Goal: Information Seeking & Learning: Learn about a topic

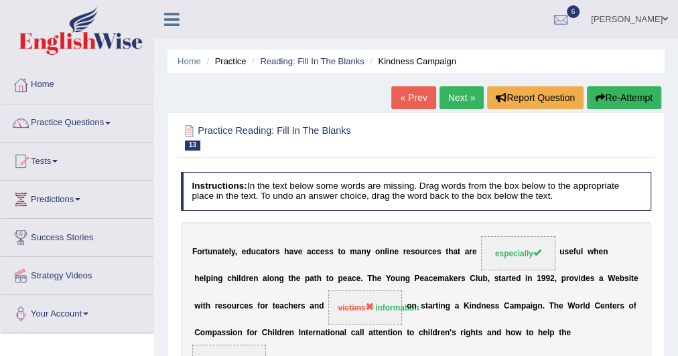
click at [448, 98] on link "Next »" at bounding box center [462, 97] width 44 height 23
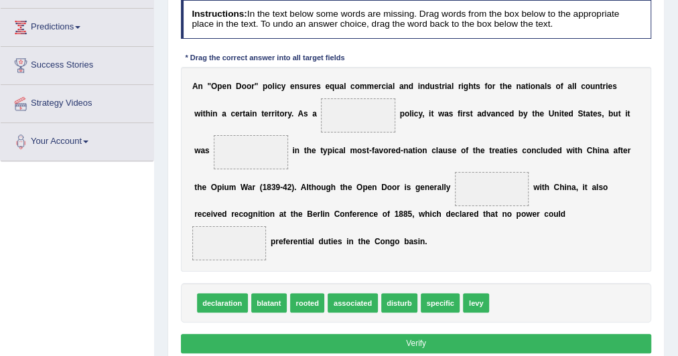
scroll to position [172, 0]
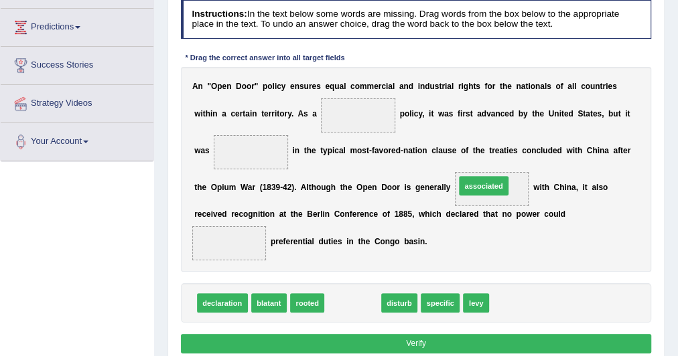
drag, startPoint x: 332, startPoint y: 298, endPoint x: 486, endPoint y: 160, distance: 206.9
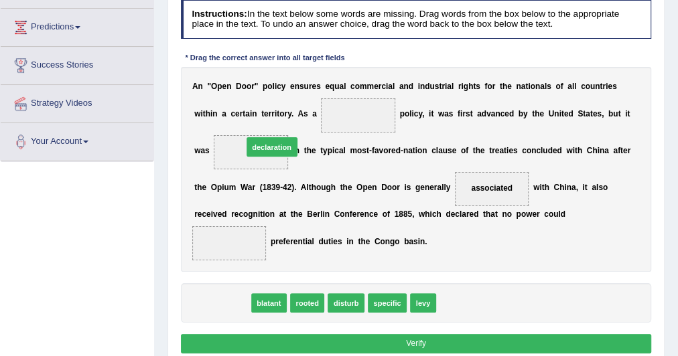
drag, startPoint x: 223, startPoint y: 300, endPoint x: 281, endPoint y: 116, distance: 192.6
click at [281, 116] on div "Instructions: In the text below some words are missing. Drag words from the box…" at bounding box center [416, 179] width 476 height 369
drag, startPoint x: 229, startPoint y: 299, endPoint x: 215, endPoint y: 287, distance: 18.1
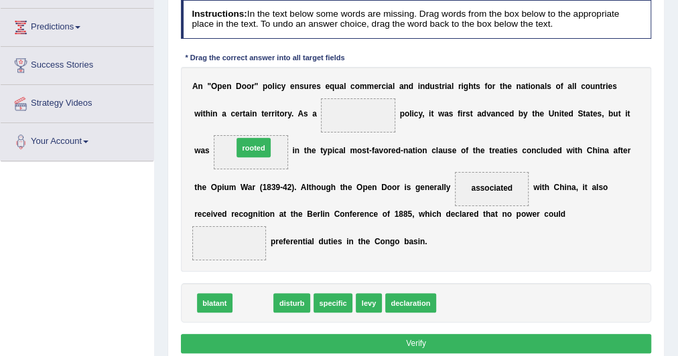
drag, startPoint x: 248, startPoint y: 298, endPoint x: 247, endPoint y: 115, distance: 182.9
click at [247, 115] on div "Instructions: In the text below some words are missing. Drag words from the box…" at bounding box center [416, 179] width 476 height 369
drag, startPoint x: 247, startPoint y: 296, endPoint x: 252, endPoint y: 117, distance: 179.0
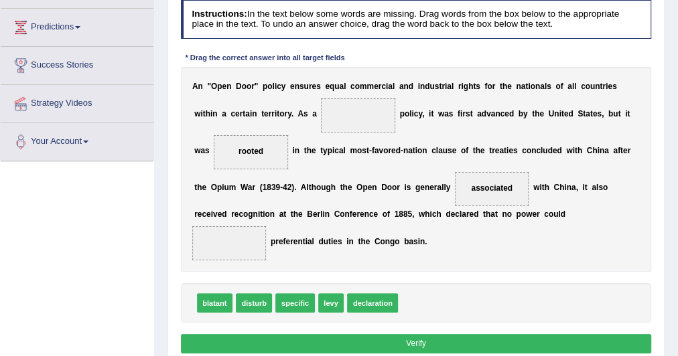
click at [255, 300] on span "disturb" at bounding box center [254, 303] width 36 height 19
drag, startPoint x: 255, startPoint y: 300, endPoint x: 221, endPoint y: 231, distance: 76.7
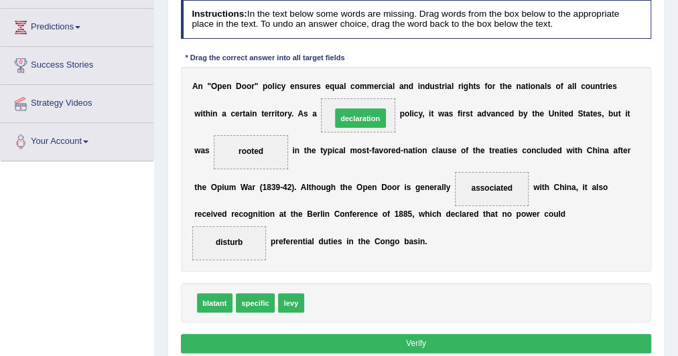
drag, startPoint x: 326, startPoint y: 302, endPoint x: 358, endPoint y: 84, distance: 220.1
click at [358, 84] on div "Instructions: In the text below some words are missing. Drag words from the box…" at bounding box center [416, 179] width 476 height 369
drag, startPoint x: 326, startPoint y: 300, endPoint x: 351, endPoint y: 79, distance: 222.6
click at [351, 79] on div "Instructions: In the text below some words are missing. Drag words from the box…" at bounding box center [416, 179] width 476 height 369
drag, startPoint x: 336, startPoint y: 298, endPoint x: 351, endPoint y: 130, distance: 168.8
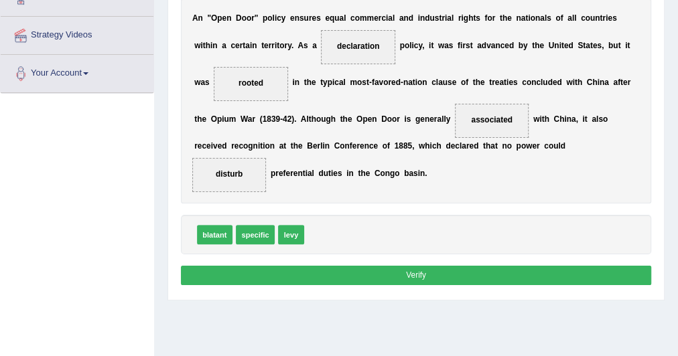
scroll to position [243, 0]
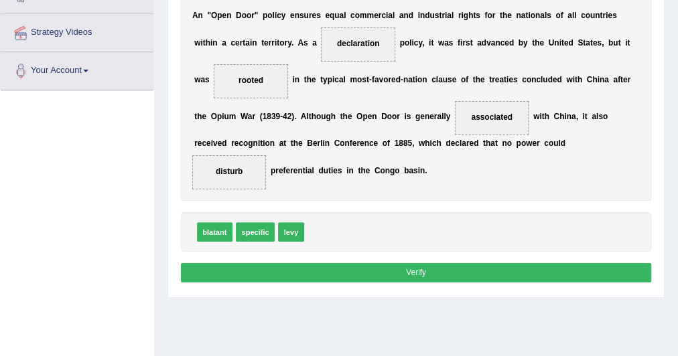
click at [365, 271] on button "Verify" at bounding box center [416, 272] width 471 height 19
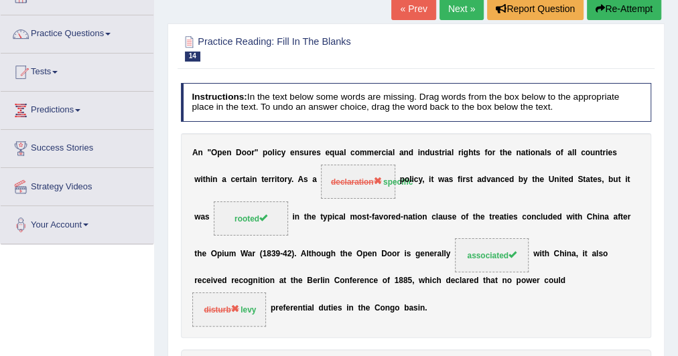
scroll to position [88, 0]
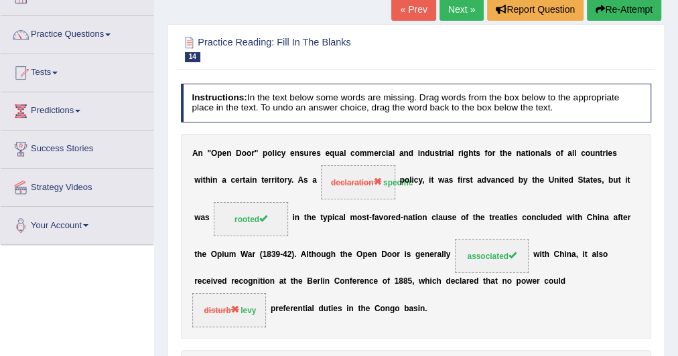
click at [456, 11] on link "Next »" at bounding box center [462, 9] width 44 height 23
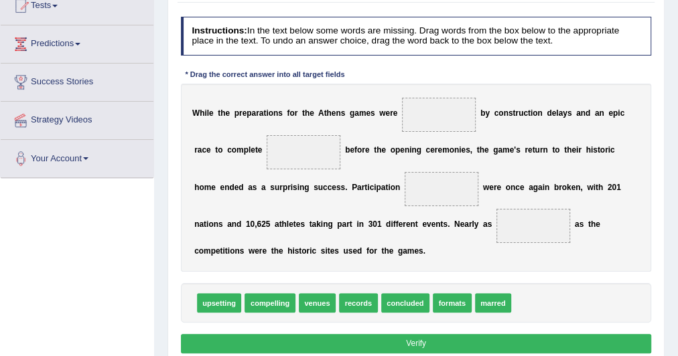
scroll to position [156, 0]
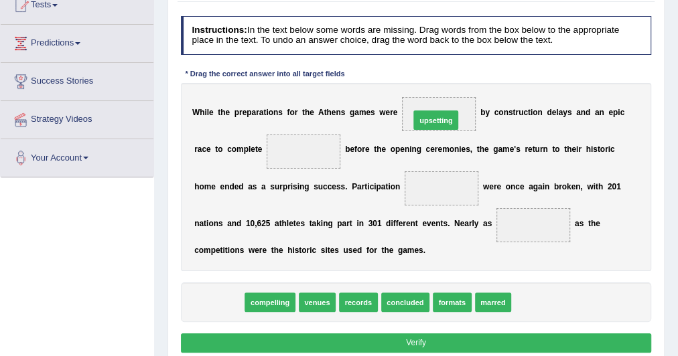
drag, startPoint x: 217, startPoint y: 300, endPoint x: 473, endPoint y: 90, distance: 330.9
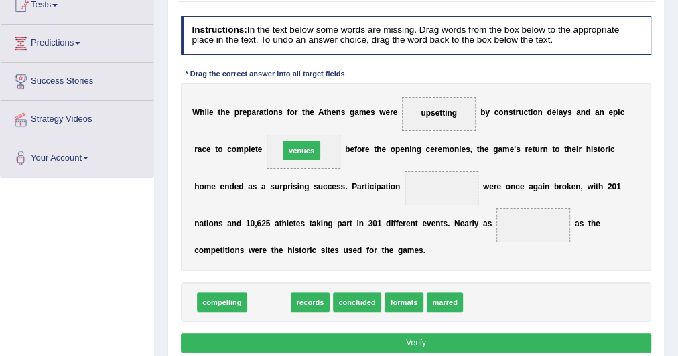
drag, startPoint x: 259, startPoint y: 300, endPoint x: 298, endPoint y: 121, distance: 182.3
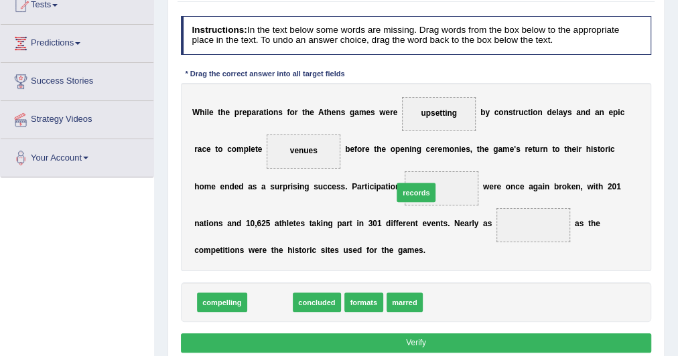
drag, startPoint x: 268, startPoint y: 300, endPoint x: 442, endPoint y: 172, distance: 216.2
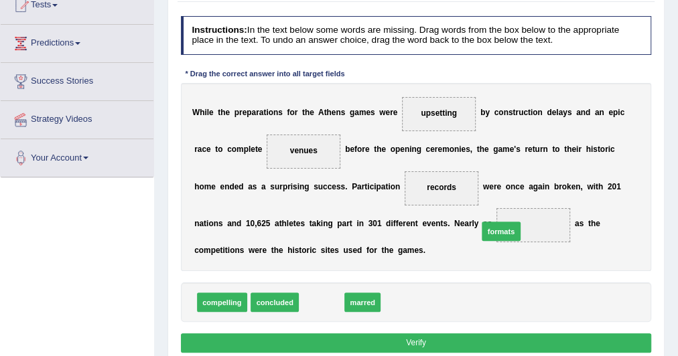
drag, startPoint x: 320, startPoint y: 296, endPoint x: 531, endPoint y: 214, distance: 226.6
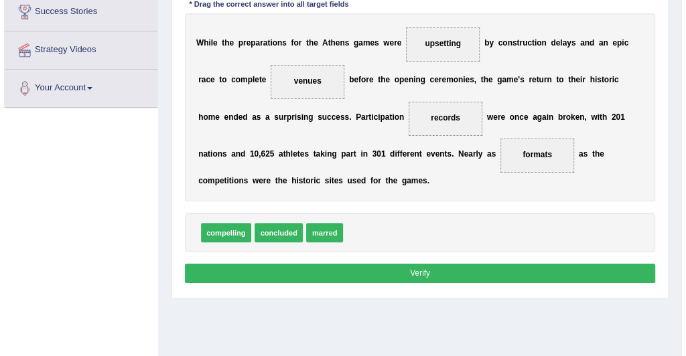
scroll to position [227, 0]
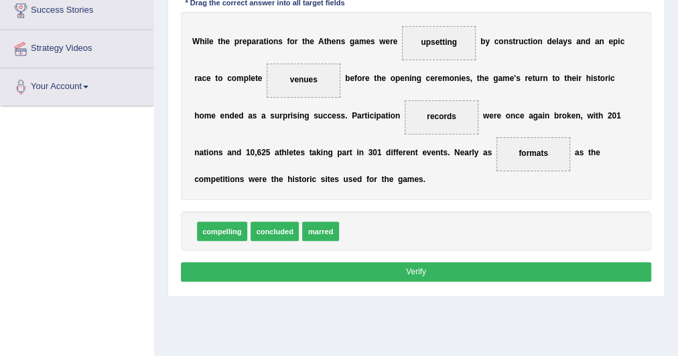
click at [426, 267] on button "Verify" at bounding box center [416, 272] width 471 height 19
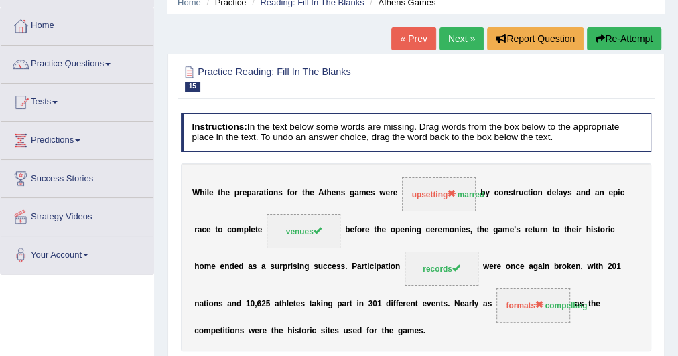
scroll to position [58, 0]
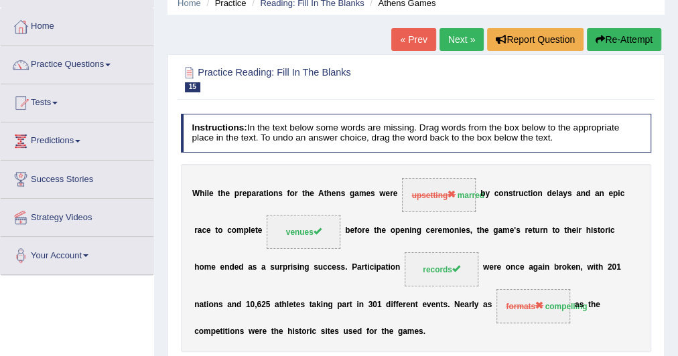
click at [459, 36] on link "Next »" at bounding box center [462, 39] width 44 height 23
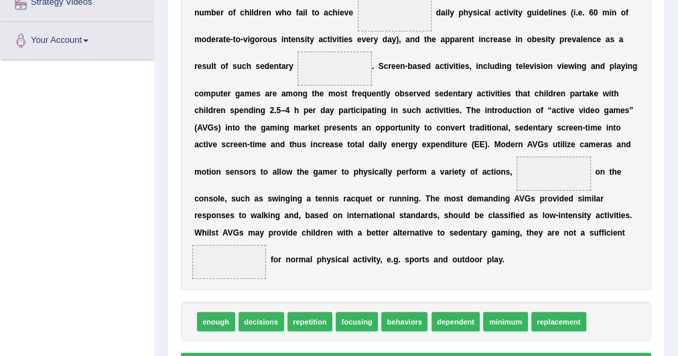
scroll to position [274, 0]
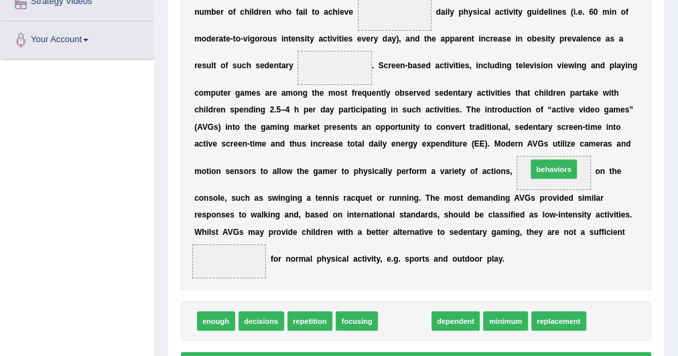
drag, startPoint x: 397, startPoint y: 316, endPoint x: 572, endPoint y: 137, distance: 250.7
click at [572, 137] on div "Instructions: In the text below some words are missing. Drag words from the box…" at bounding box center [416, 137] width 476 height 489
drag, startPoint x: 405, startPoint y: 325, endPoint x: 580, endPoint y: 183, distance: 225.8
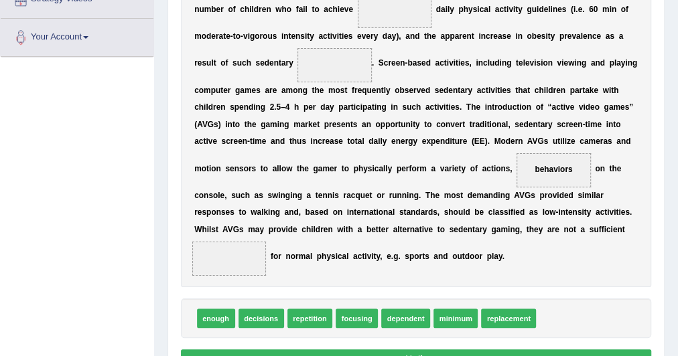
scroll to position [277, 0]
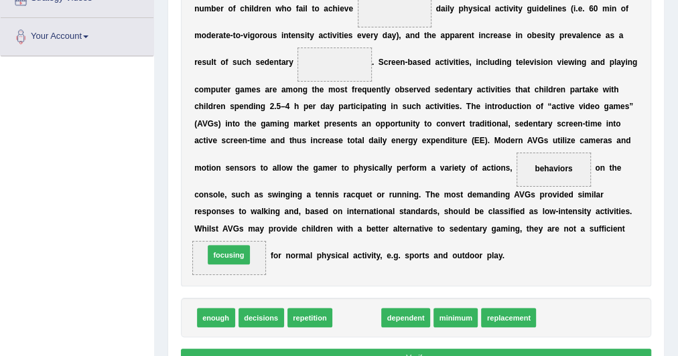
drag, startPoint x: 348, startPoint y: 313, endPoint x: 197, endPoint y: 239, distance: 167.8
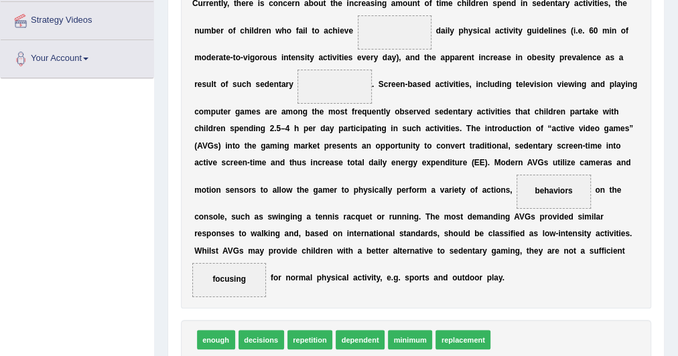
scroll to position [257, 0]
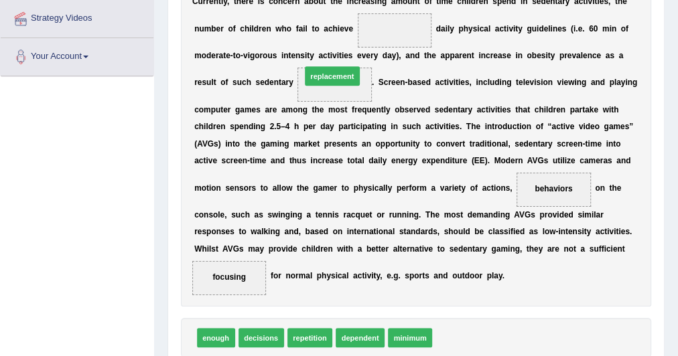
drag, startPoint x: 456, startPoint y: 333, endPoint x: 302, endPoint y: 25, distance: 344.0
click at [302, 25] on div "Instructions: In the text below some words are missing. Drag words from the box…" at bounding box center [416, 154] width 476 height 489
drag, startPoint x: 468, startPoint y: 333, endPoint x: 317, endPoint y: 44, distance: 326.1
click at [317, 44] on div "Instructions: In the text below some words are missing. Drag words from the box…" at bounding box center [416, 154] width 476 height 489
drag, startPoint x: 450, startPoint y: 333, endPoint x: 294, endPoint y: 81, distance: 296.1
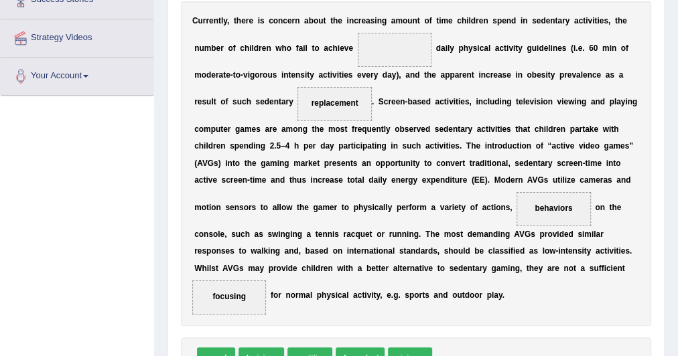
scroll to position [279, 0]
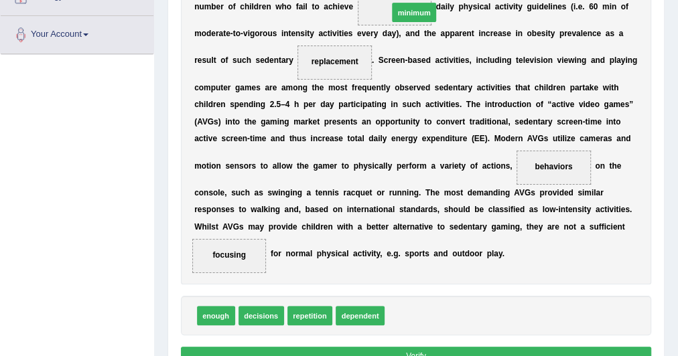
drag, startPoint x: 416, startPoint y: 312, endPoint x: 416, endPoint y: -44, distance: 355.8
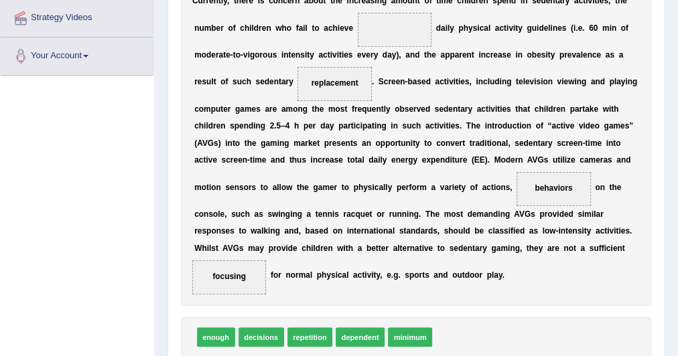
scroll to position [255, 0]
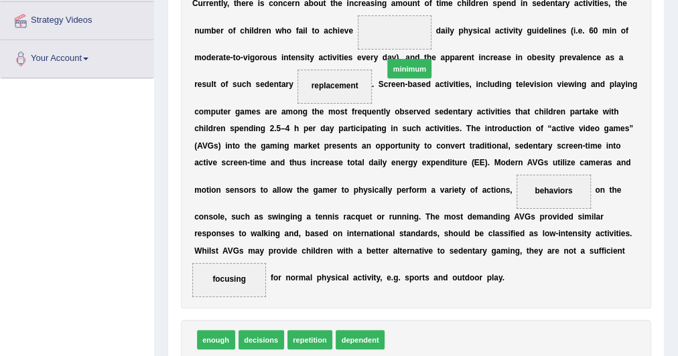
drag, startPoint x: 410, startPoint y: 340, endPoint x: 409, endPoint y: 21, distance: 319.0
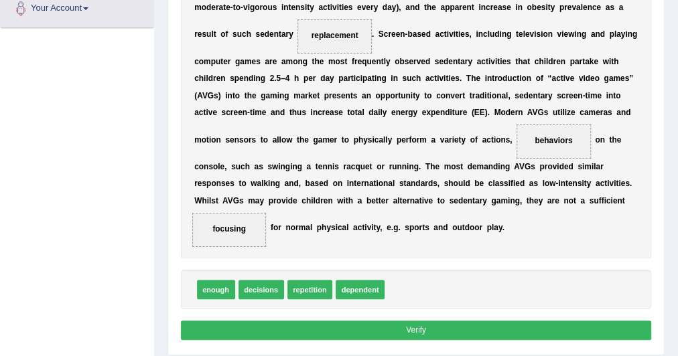
scroll to position [306, 0]
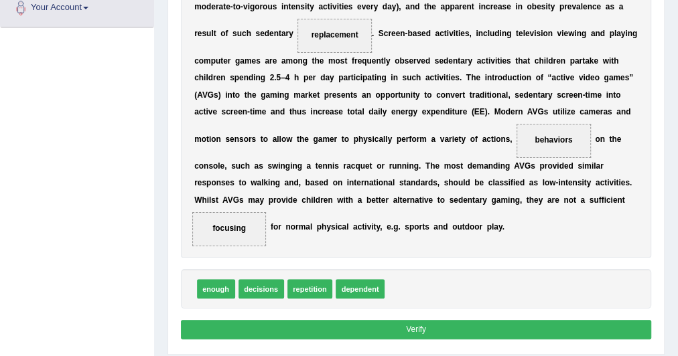
click at [411, 323] on button "Verify" at bounding box center [416, 329] width 471 height 19
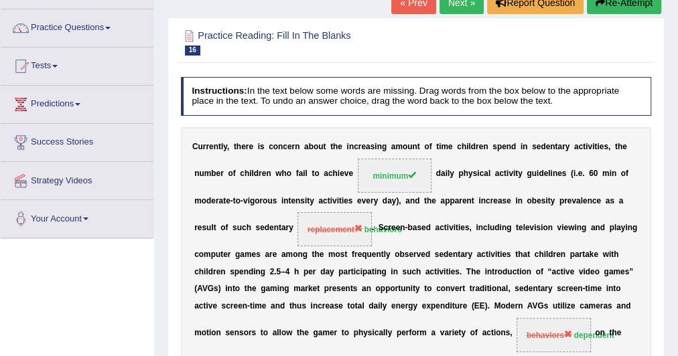
scroll to position [67, 0]
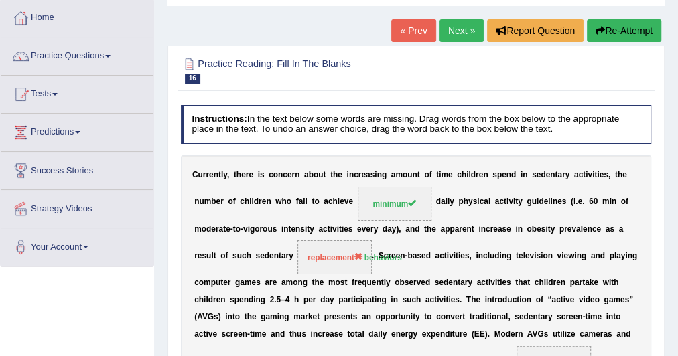
click at [454, 25] on link "Next »" at bounding box center [462, 30] width 44 height 23
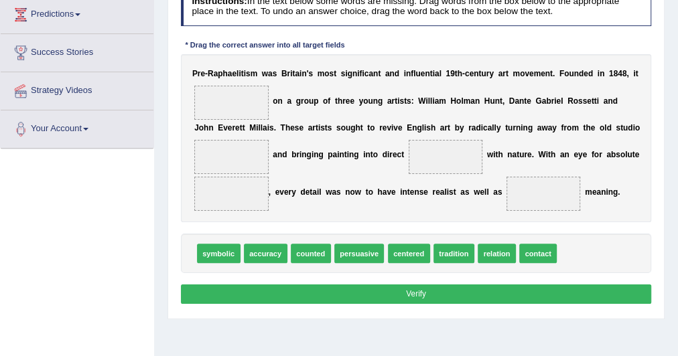
scroll to position [174, 0]
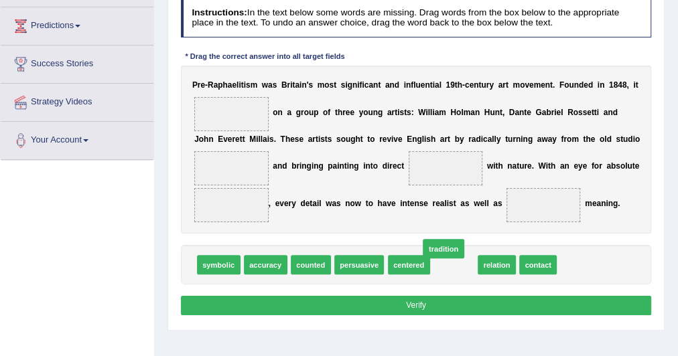
drag, startPoint x: 454, startPoint y: 264, endPoint x: 442, endPoint y: 246, distance: 21.7
drag, startPoint x: 452, startPoint y: 263, endPoint x: 190, endPoint y: 79, distance: 320.3
click at [190, 79] on div "Instructions: In the text below some words are missing. Drag words from the box…" at bounding box center [416, 159] width 476 height 332
drag, startPoint x: 457, startPoint y: 262, endPoint x: 210, endPoint y: 130, distance: 280.3
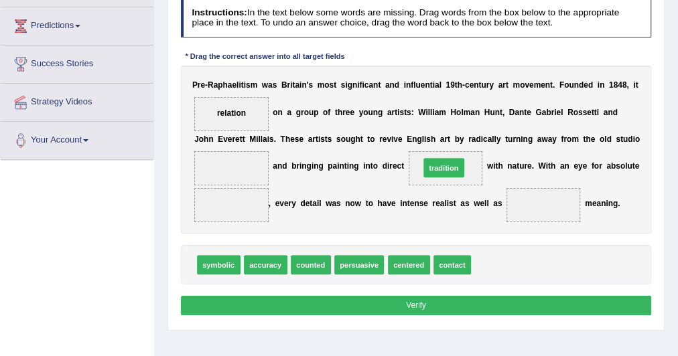
drag, startPoint x: 493, startPoint y: 263, endPoint x: 433, endPoint y: 149, distance: 128.9
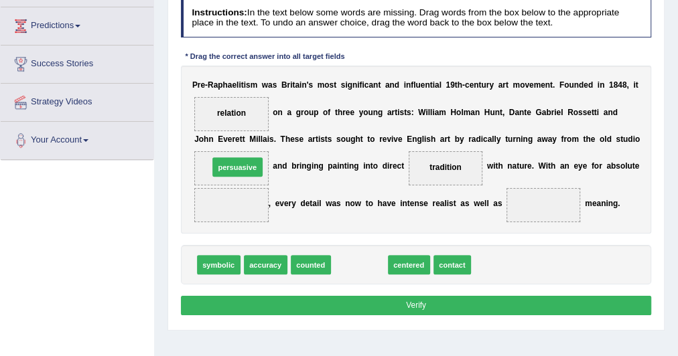
drag, startPoint x: 365, startPoint y: 257, endPoint x: 222, endPoint y: 142, distance: 184.0
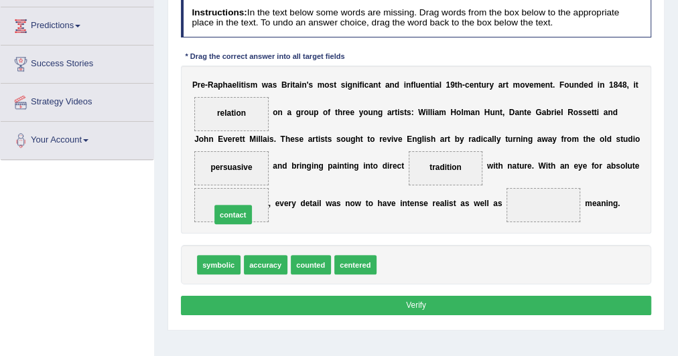
drag, startPoint x: 397, startPoint y: 260, endPoint x: 202, endPoint y: 202, distance: 203.5
drag, startPoint x: 266, startPoint y: 259, endPoint x: 327, endPoint y: 261, distance: 61.0
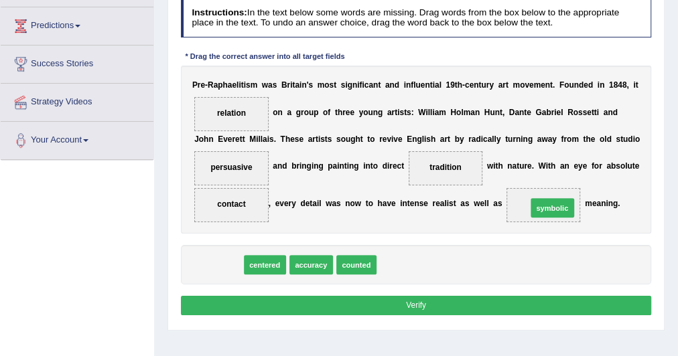
drag, startPoint x: 231, startPoint y: 265, endPoint x: 624, endPoint y: 197, distance: 398.5
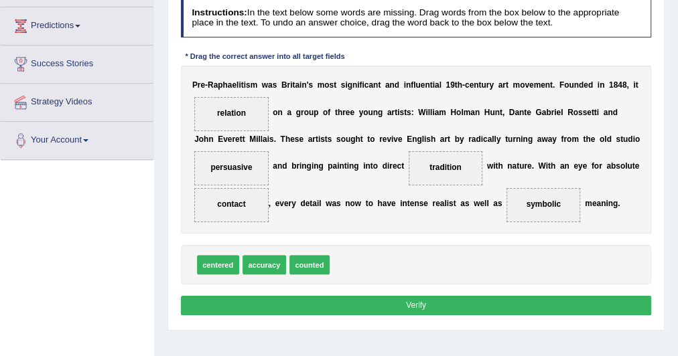
click at [476, 304] on button "Verify" at bounding box center [416, 305] width 471 height 19
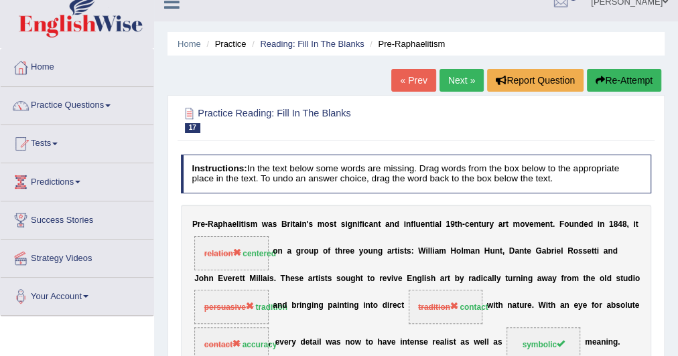
scroll to position [0, 0]
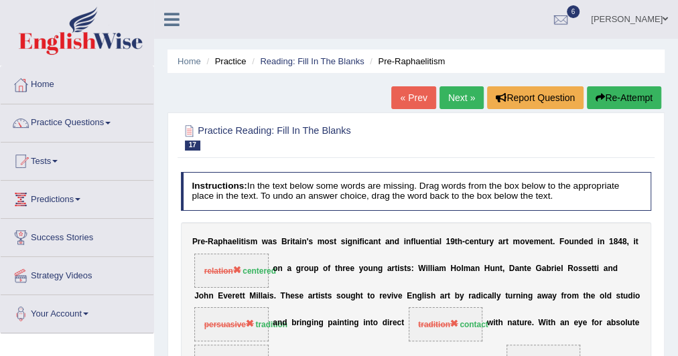
click at [455, 96] on link "Next »" at bounding box center [462, 97] width 44 height 23
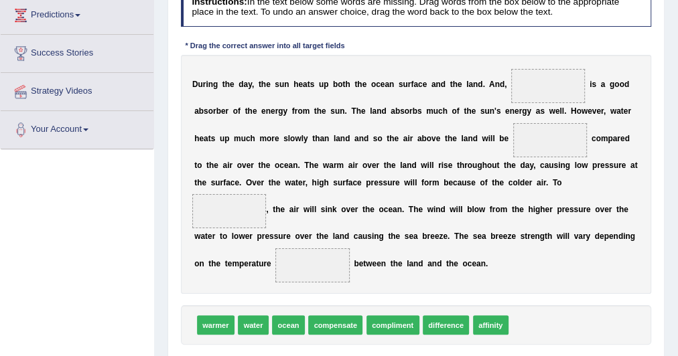
scroll to position [192, 0]
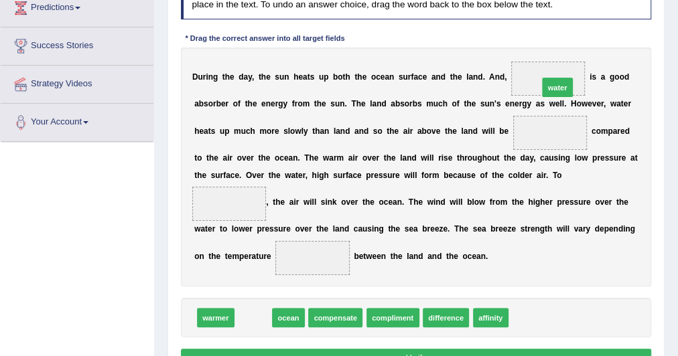
drag, startPoint x: 244, startPoint y: 314, endPoint x: 602, endPoint y: 43, distance: 449.1
click at [602, 43] on div "Instructions: In the text below some words are missing. Drag words from the box…" at bounding box center [416, 176] width 476 height 403
drag, startPoint x: 248, startPoint y: 315, endPoint x: 580, endPoint y: 72, distance: 411.3
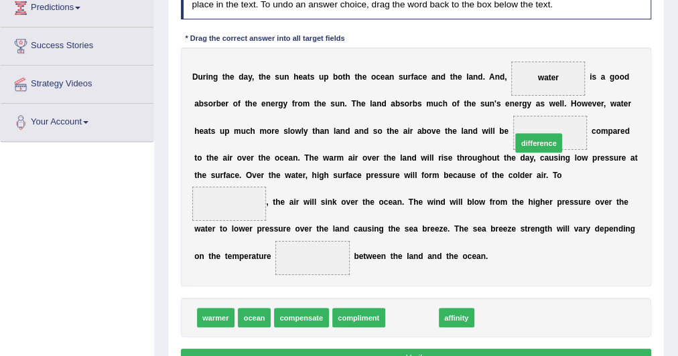
drag, startPoint x: 412, startPoint y: 309, endPoint x: 562, endPoint y: 104, distance: 253.7
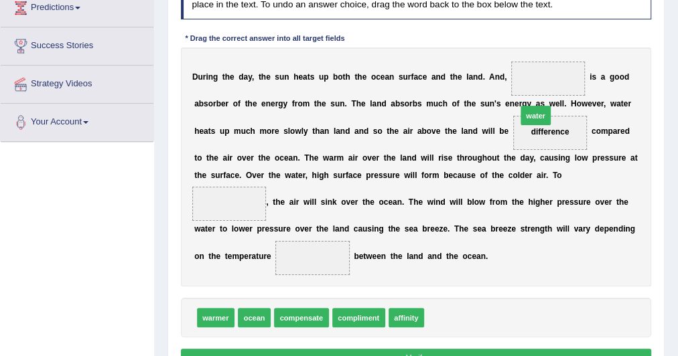
drag, startPoint x: 435, startPoint y: 309, endPoint x: 544, endPoint y: 71, distance: 261.8
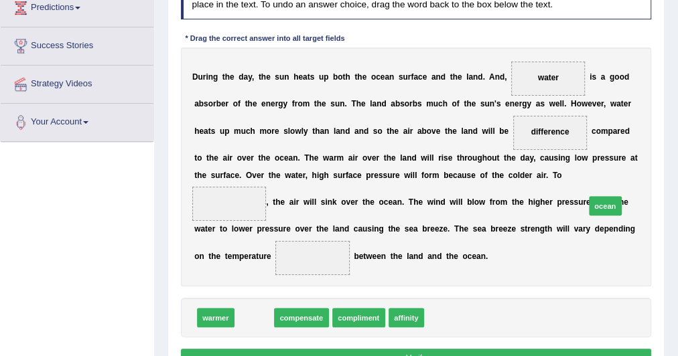
drag, startPoint x: 259, startPoint y: 315, endPoint x: 671, endPoint y: 184, distance: 433.0
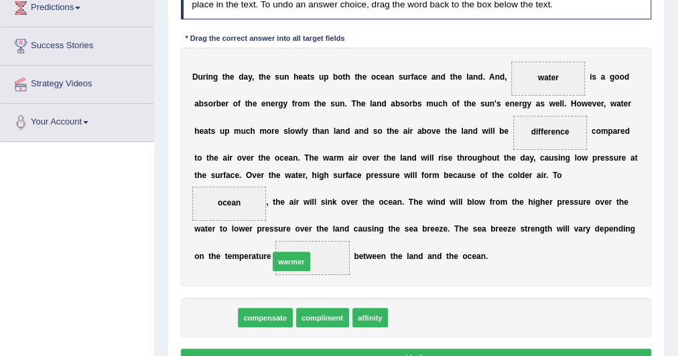
drag, startPoint x: 223, startPoint y: 315, endPoint x: 312, endPoint y: 249, distance: 111.1
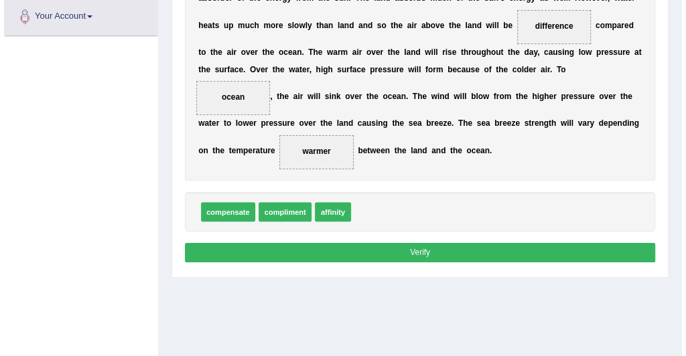
scroll to position [300, 0]
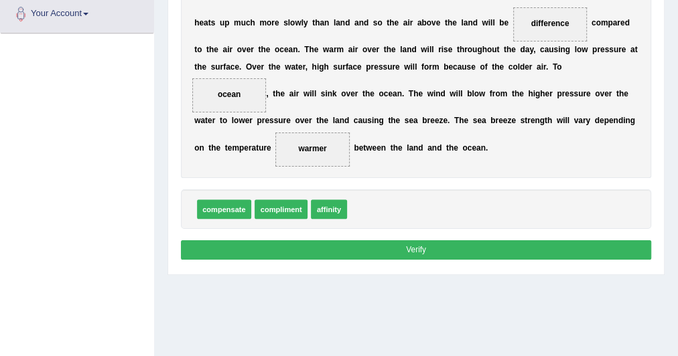
click at [340, 249] on button "Verify" at bounding box center [416, 250] width 471 height 19
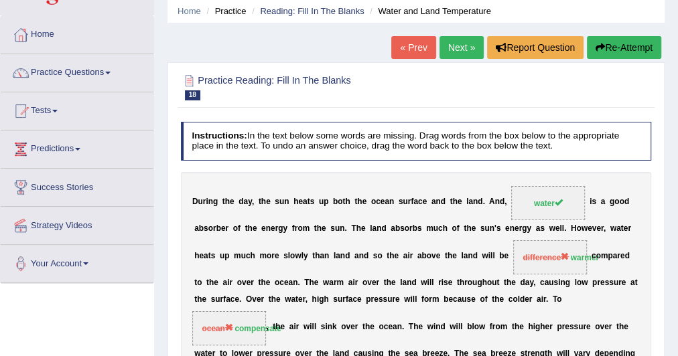
scroll to position [0, 0]
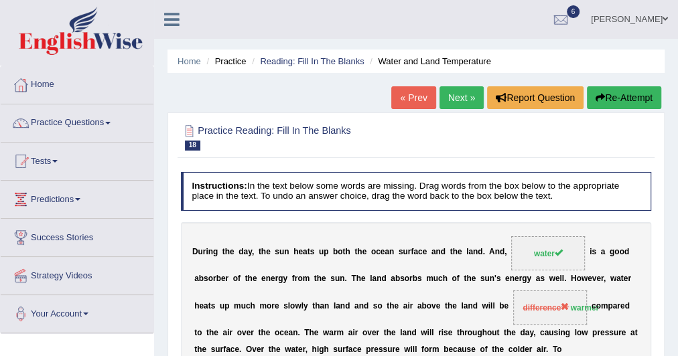
click at [462, 96] on link "Next »" at bounding box center [462, 97] width 44 height 23
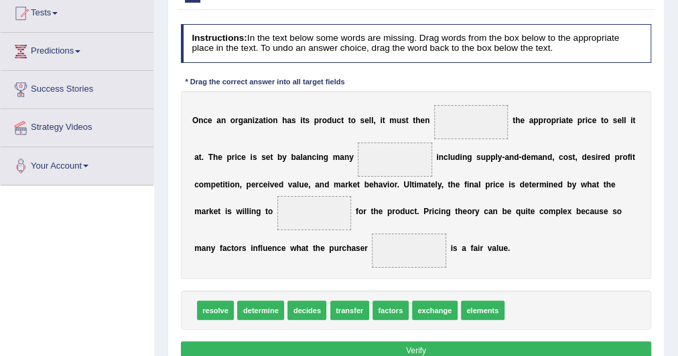
scroll to position [149, 0]
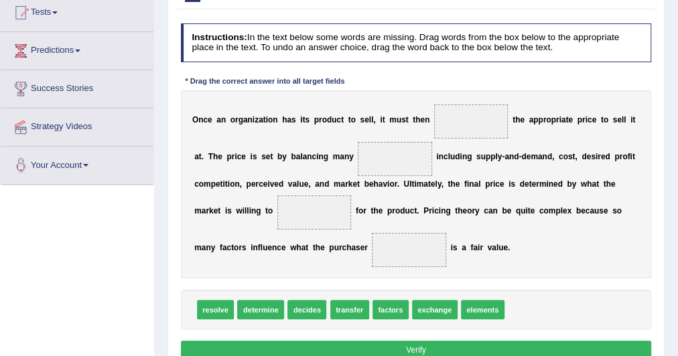
click at [422, 308] on span "exchange" at bounding box center [435, 309] width 46 height 19
drag, startPoint x: 422, startPoint y: 308, endPoint x: 464, endPoint y: 87, distance: 225.0
click at [464, 87] on div "Instructions: In the text below some words are missing. Drag words from the box…" at bounding box center [416, 194] width 476 height 352
drag, startPoint x: 419, startPoint y: 305, endPoint x: 469, endPoint y: 112, distance: 199.4
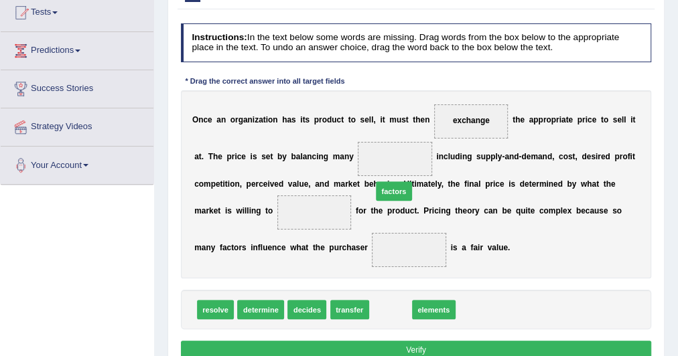
drag, startPoint x: 379, startPoint y: 308, endPoint x: 383, endPoint y: 169, distance: 139.4
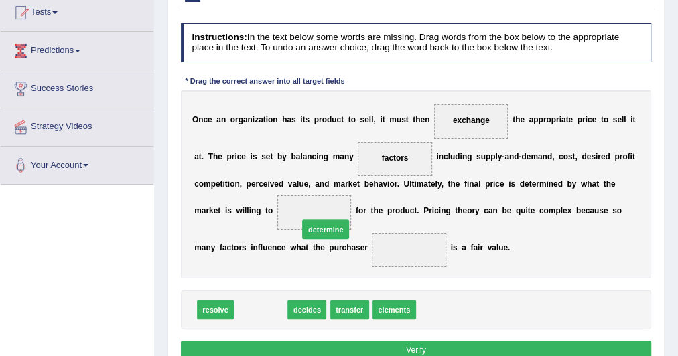
drag, startPoint x: 253, startPoint y: 305, endPoint x: 329, endPoint y: 210, distance: 121.5
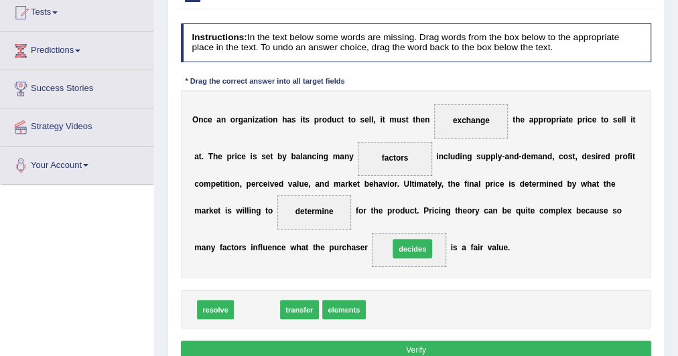
drag, startPoint x: 253, startPoint y: 304, endPoint x: 436, endPoint y: 233, distance: 196.2
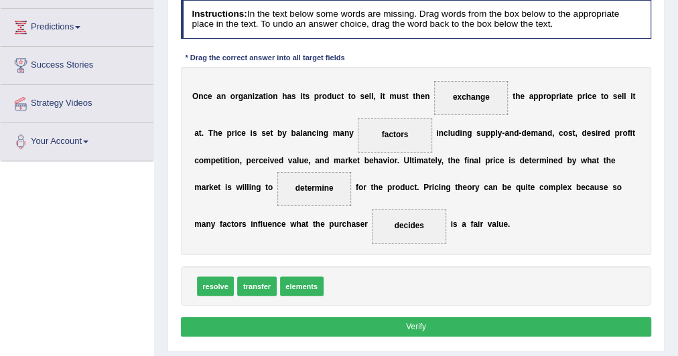
scroll to position [172, 0]
drag, startPoint x: 304, startPoint y: 196, endPoint x: 326, endPoint y: 223, distance: 34.7
click at [326, 223] on div "O n c e a n o r g a n i z a t i o n h a s i t s p r o d u c t t o s e l l , i t…" at bounding box center [416, 161] width 471 height 188
drag, startPoint x: 315, startPoint y: 191, endPoint x: 352, endPoint y: 287, distance: 102.9
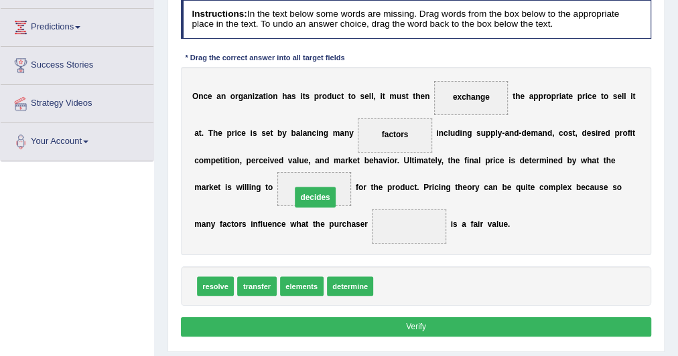
drag, startPoint x: 397, startPoint y: 229, endPoint x: 285, endPoint y: 196, distance: 116.0
drag, startPoint x: 216, startPoint y: 287, endPoint x: 229, endPoint y: 289, distance: 13.6
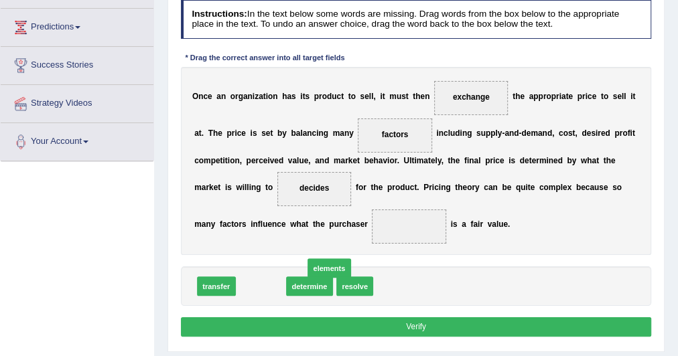
drag, startPoint x: 249, startPoint y: 285, endPoint x: 294, endPoint y: 275, distance: 46.5
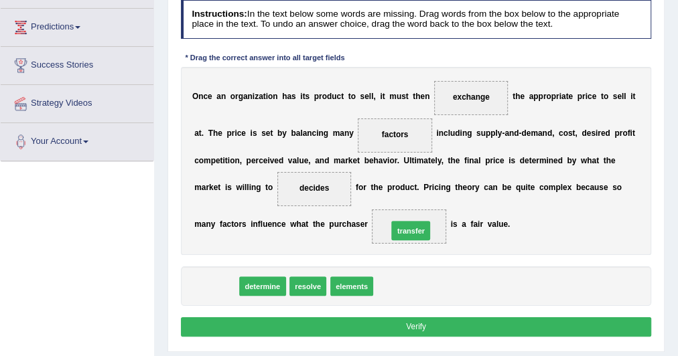
drag, startPoint x: 216, startPoint y: 287, endPoint x: 445, endPoint y: 221, distance: 238.4
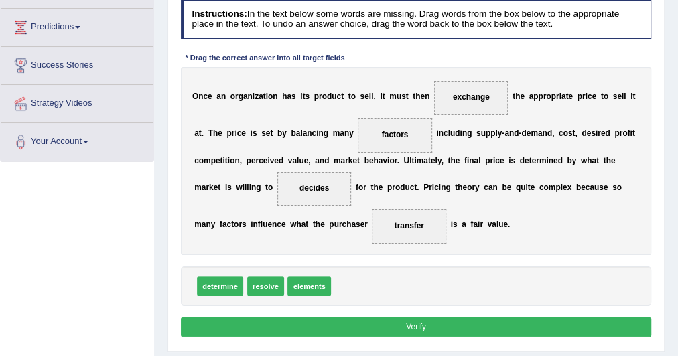
click at [397, 319] on button "Verify" at bounding box center [416, 327] width 471 height 19
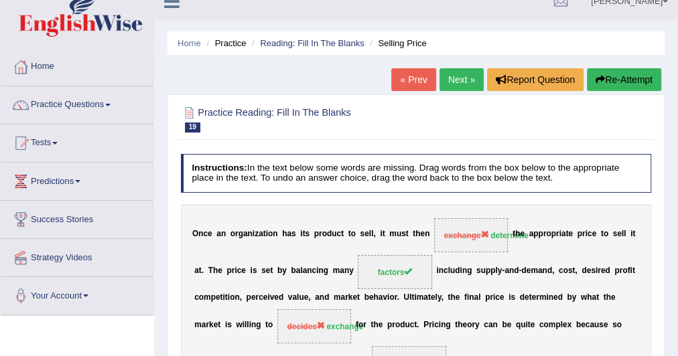
scroll to position [0, 0]
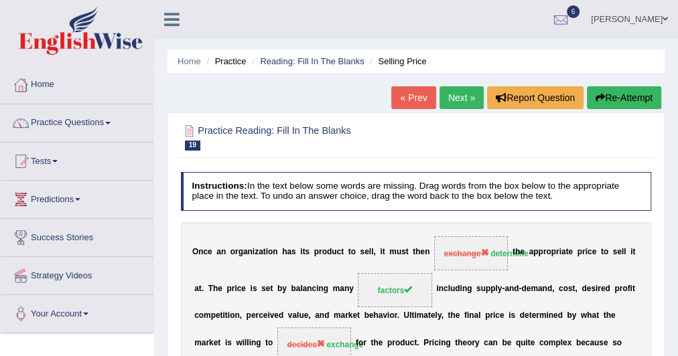
click at [454, 90] on link "Next »" at bounding box center [462, 97] width 44 height 23
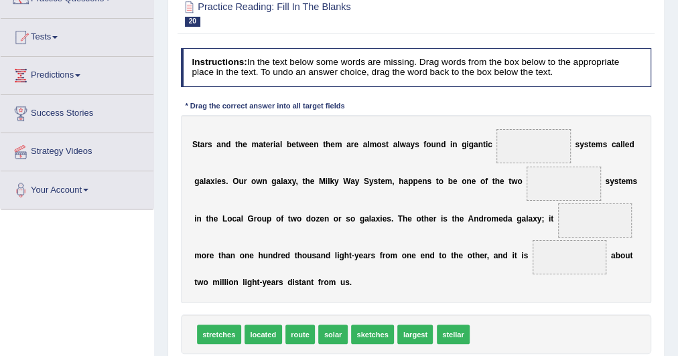
scroll to position [124, 0]
drag, startPoint x: 329, startPoint y: 328, endPoint x: 570, endPoint y: 113, distance: 322.8
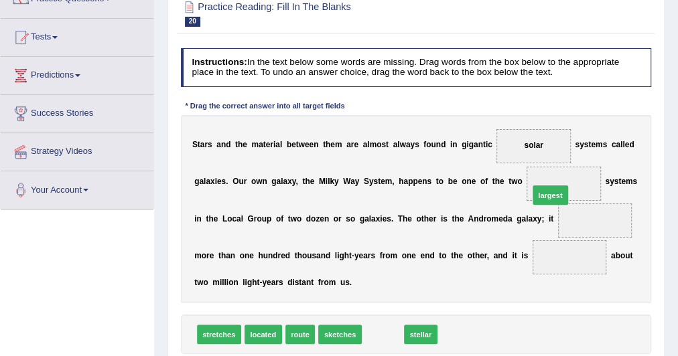
drag, startPoint x: 380, startPoint y: 328, endPoint x: 577, endPoint y: 164, distance: 256.4
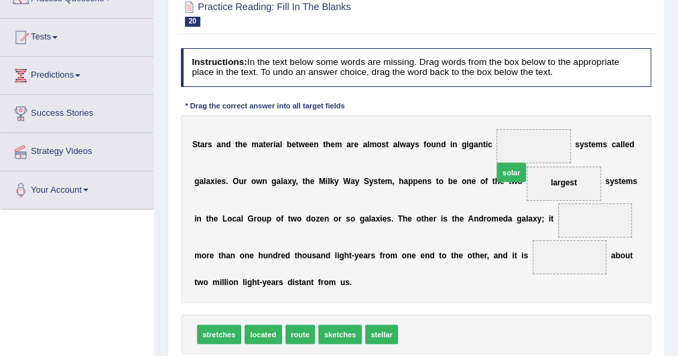
drag, startPoint x: 413, startPoint y: 327, endPoint x: 526, endPoint y: 137, distance: 221.1
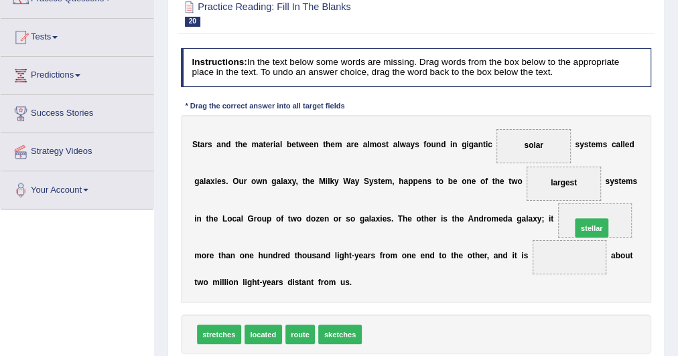
drag, startPoint x: 377, startPoint y: 328, endPoint x: 624, endPoint y: 203, distance: 277.2
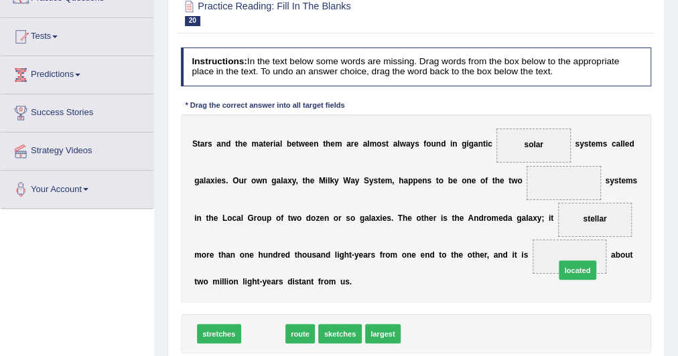
drag, startPoint x: 266, startPoint y: 328, endPoint x: 636, endPoint y: 253, distance: 377.4
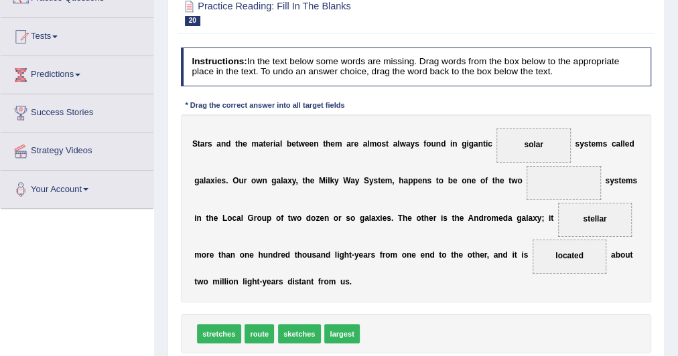
scroll to position [187, 0]
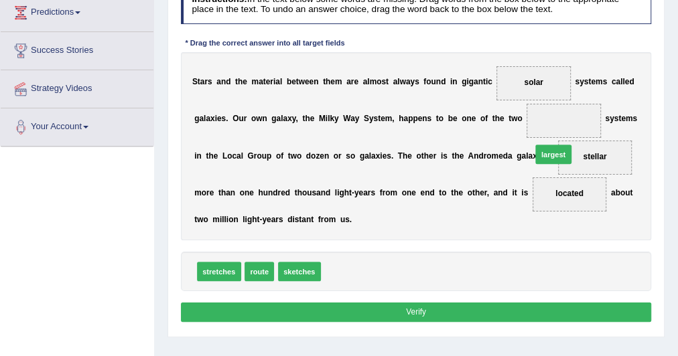
drag, startPoint x: 336, startPoint y: 266, endPoint x: 578, endPoint y: 127, distance: 279.2
drag, startPoint x: 590, startPoint y: 161, endPoint x: 569, endPoint y: 145, distance: 26.7
click at [569, 145] on span "largest" at bounding box center [595, 158] width 74 height 34
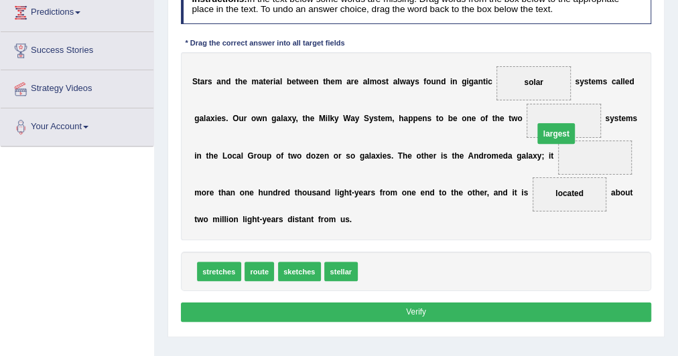
drag, startPoint x: 586, startPoint y: 151, endPoint x: 540, endPoint y: 123, distance: 54.5
click at [582, 148] on span "largest" at bounding box center [595, 158] width 74 height 34
drag, startPoint x: 589, startPoint y: 157, endPoint x: 538, endPoint y: 144, distance: 52.5
drag, startPoint x: 585, startPoint y: 153, endPoint x: 539, endPoint y: 119, distance: 57.0
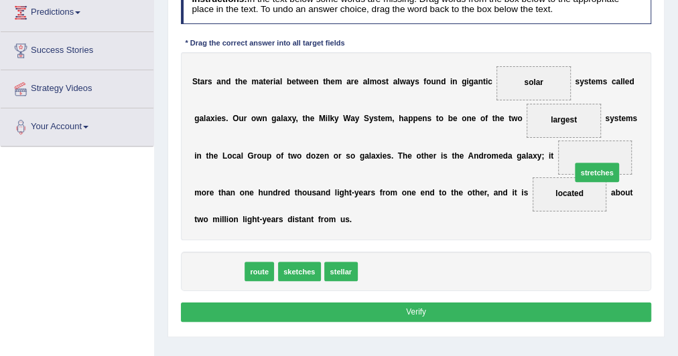
drag, startPoint x: 214, startPoint y: 273, endPoint x: 659, endPoint y: 155, distance: 460.1
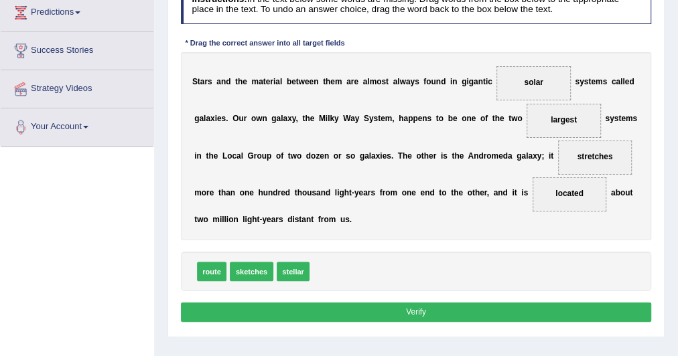
click at [478, 297] on div "Instructions: In the text below some words are missing. Drag words from the box…" at bounding box center [416, 156] width 476 height 352
click at [458, 311] on button "Verify" at bounding box center [416, 312] width 471 height 19
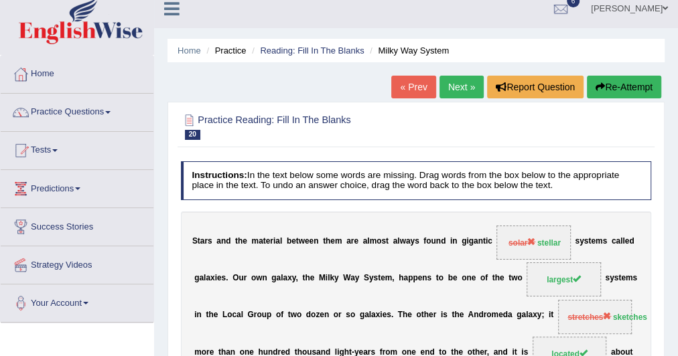
scroll to position [0, 0]
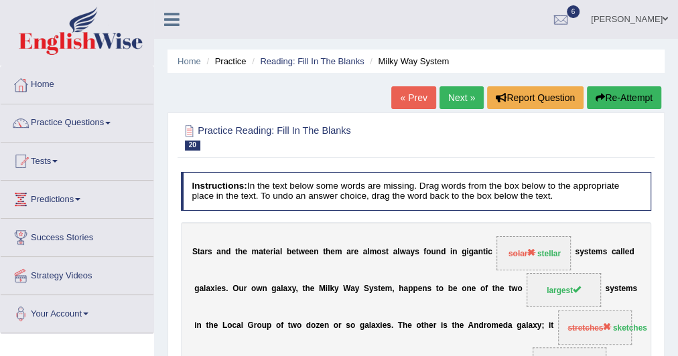
click at [457, 99] on link "Next »" at bounding box center [462, 97] width 44 height 23
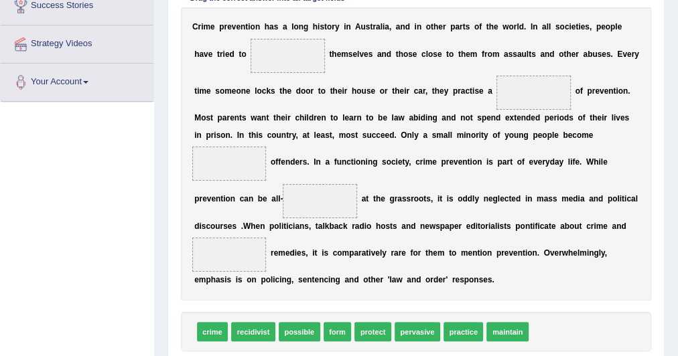
scroll to position [231, 0]
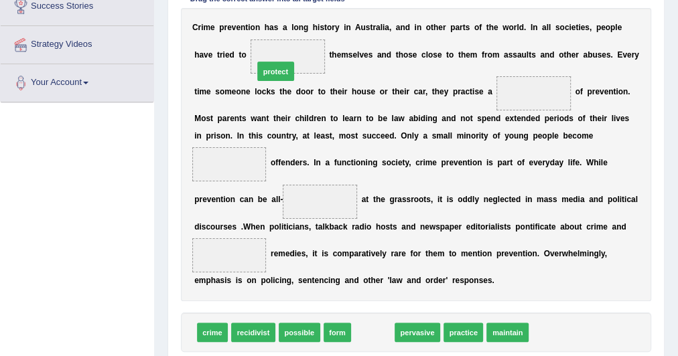
drag, startPoint x: 359, startPoint y: 334, endPoint x: 245, endPoint y: 26, distance: 328.2
click at [245, 26] on div "Instructions: In the text below some words are missing. Drag words from the box…" at bounding box center [416, 164] width 476 height 457
drag, startPoint x: 371, startPoint y: 328, endPoint x: 261, endPoint y: 14, distance: 332.3
click at [261, 14] on div "Instructions: In the text below some words are missing. Drag words from the box…" at bounding box center [416, 164] width 476 height 457
drag, startPoint x: 367, startPoint y: 332, endPoint x: 268, endPoint y: 52, distance: 296.5
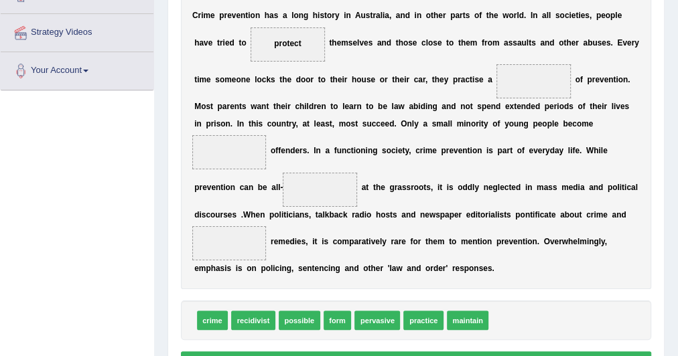
scroll to position [243, 0]
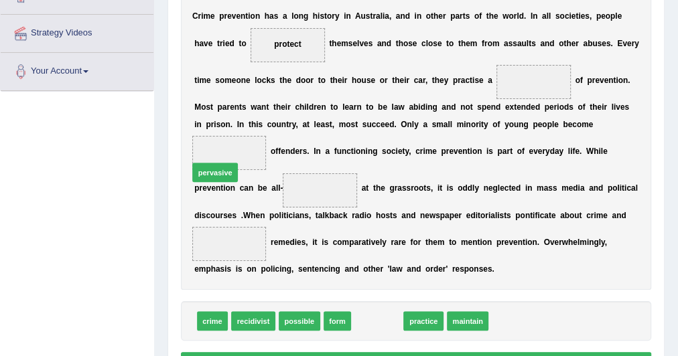
drag, startPoint x: 371, startPoint y: 322, endPoint x: 180, endPoint y: 147, distance: 258.5
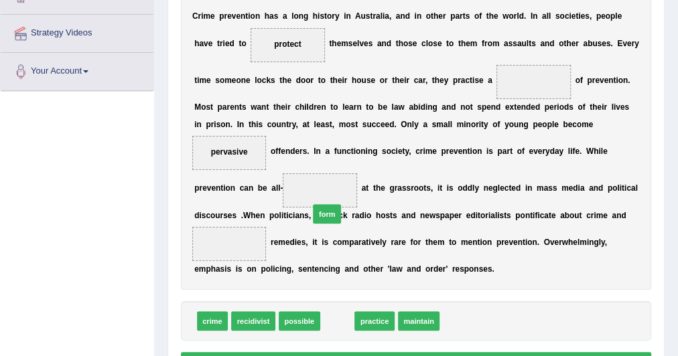
drag, startPoint x: 330, startPoint y: 318, endPoint x: 317, endPoint y: 191, distance: 127.4
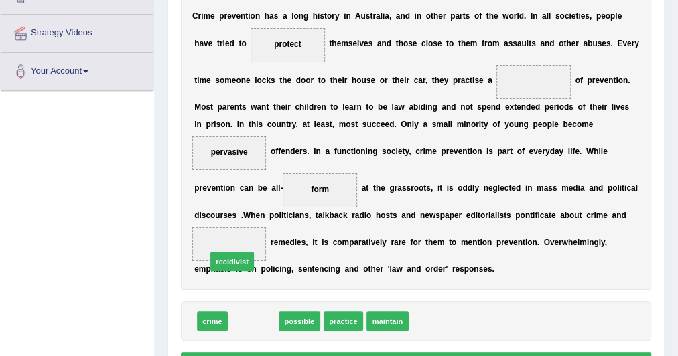
drag, startPoint x: 241, startPoint y: 322, endPoint x: 216, endPoint y: 252, distance: 74.6
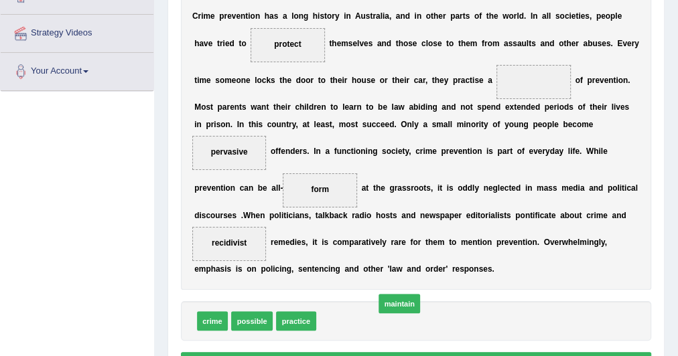
drag, startPoint x: 346, startPoint y: 320, endPoint x: 415, endPoint y: 299, distance: 72.7
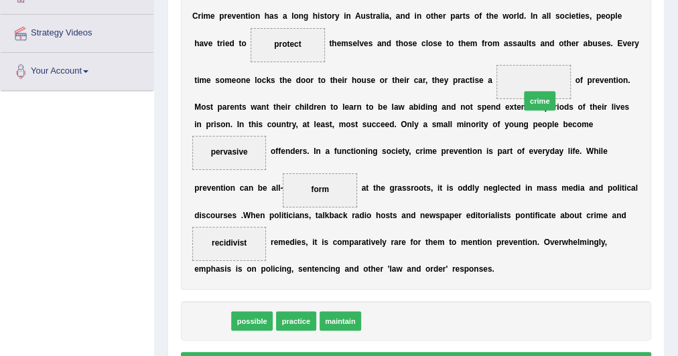
drag, startPoint x: 210, startPoint y: 319, endPoint x: 595, endPoint y: 60, distance: 464.5
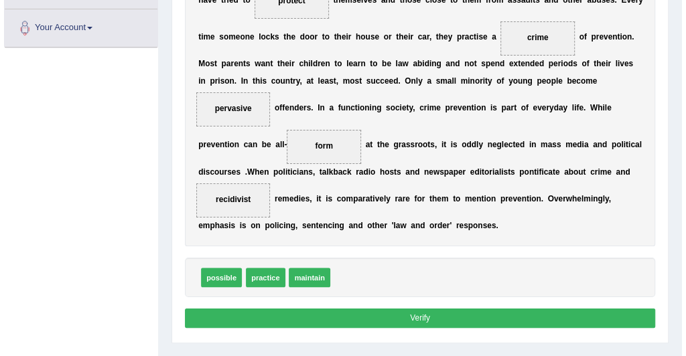
scroll to position [287, 0]
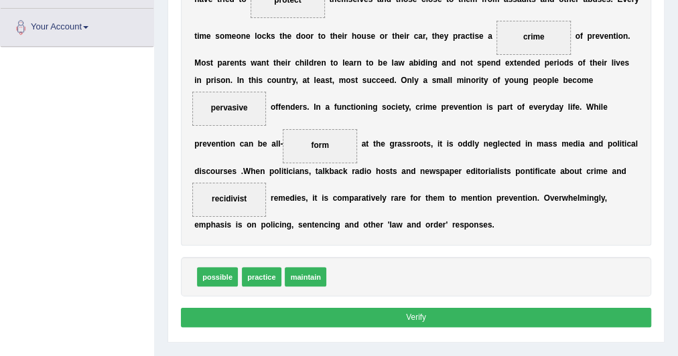
click at [424, 314] on button "Verify" at bounding box center [416, 317] width 471 height 19
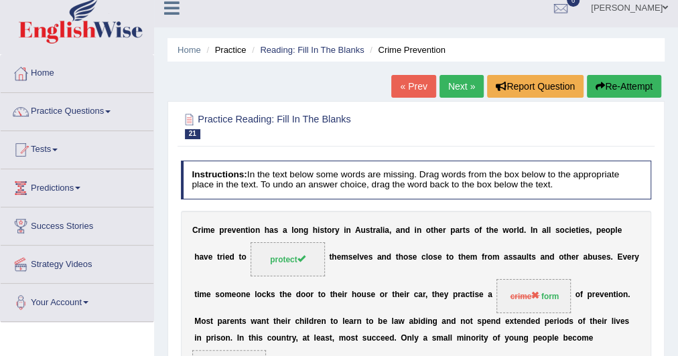
scroll to position [0, 0]
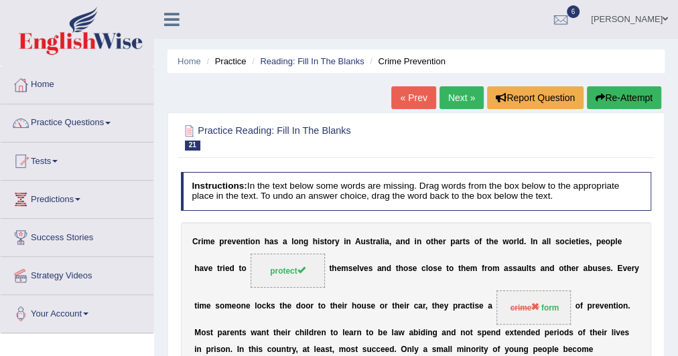
click at [462, 96] on link "Next »" at bounding box center [462, 97] width 44 height 23
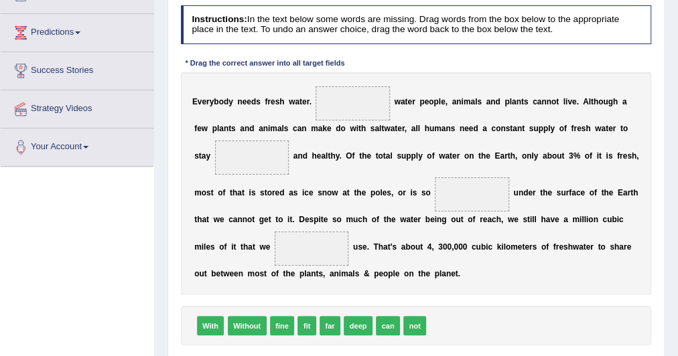
scroll to position [169, 0]
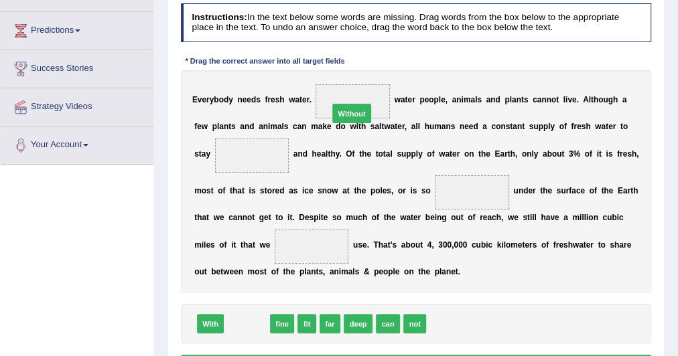
drag, startPoint x: 247, startPoint y: 320, endPoint x: 371, endPoint y: 73, distance: 276.3
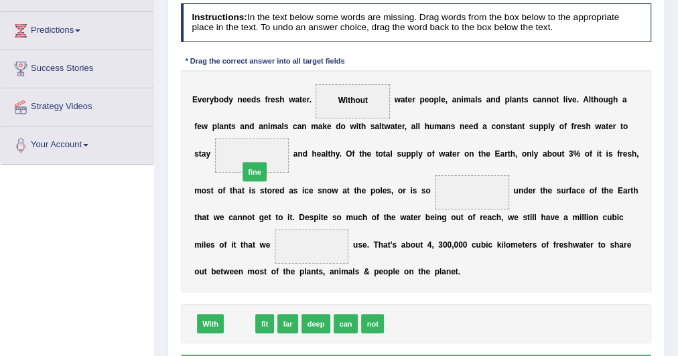
drag, startPoint x: 235, startPoint y: 320, endPoint x: 252, endPoint y: 141, distance: 179.7
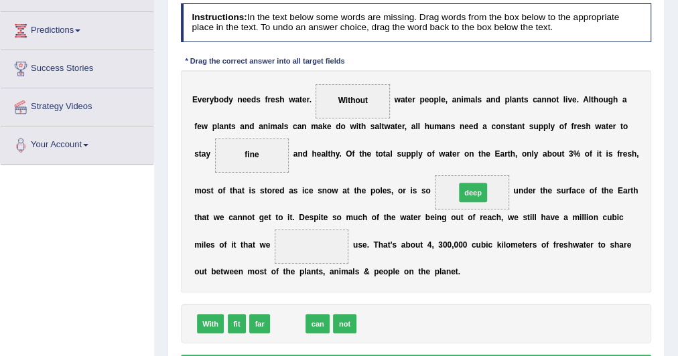
drag, startPoint x: 281, startPoint y: 322, endPoint x: 498, endPoint y: 168, distance: 266.3
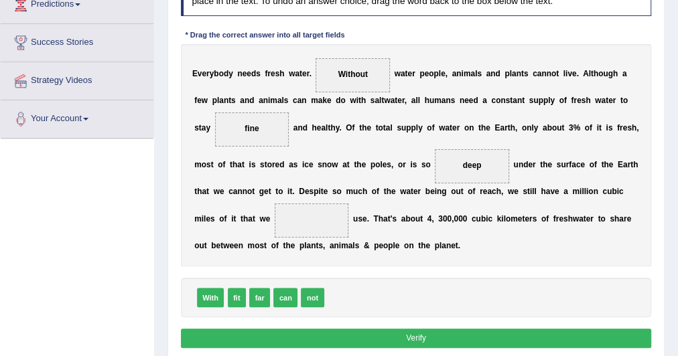
scroll to position [196, 0]
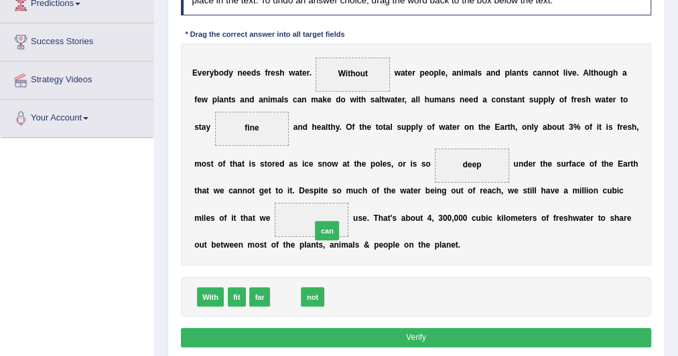
drag, startPoint x: 284, startPoint y: 303, endPoint x: 334, endPoint y: 223, distance: 93.9
click at [325, 334] on button "Verify" at bounding box center [416, 337] width 471 height 19
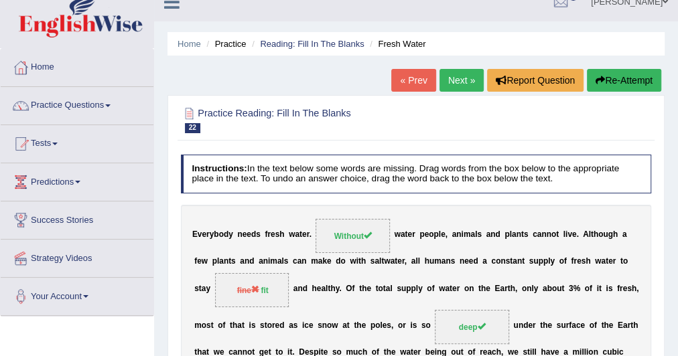
scroll to position [0, 0]
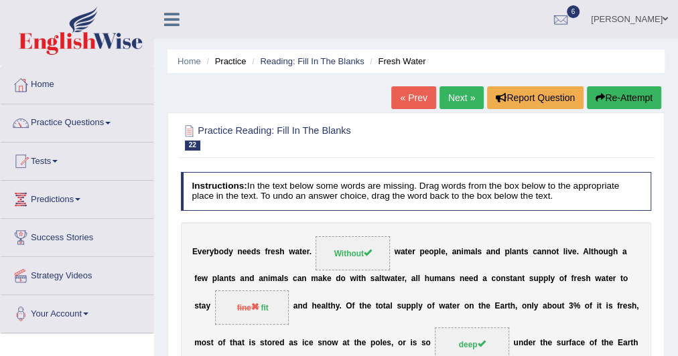
click at [461, 96] on link "Next »" at bounding box center [462, 97] width 44 height 23
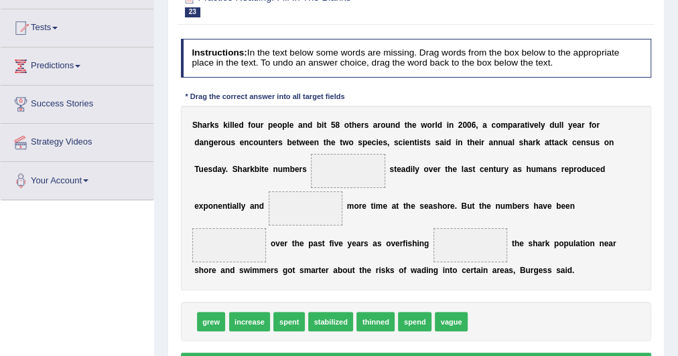
scroll to position [135, 0]
